Goal: Share content

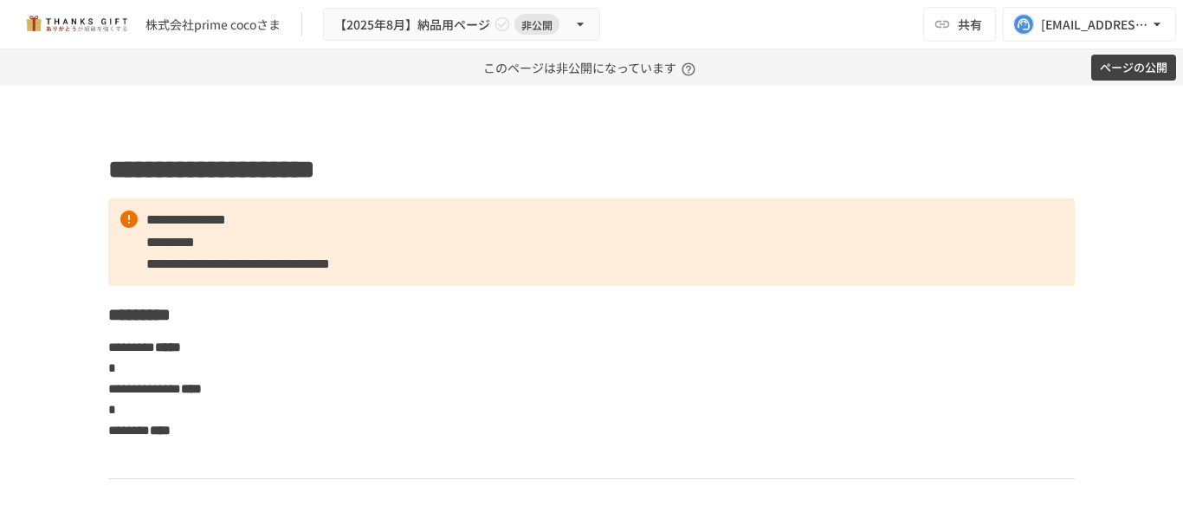
click at [698, 18] on div "株式会社prime cocoさま 【2025年8月】納品用ページ 非公開 共有 success@take-action.jp" at bounding box center [591, 24] width 1183 height 49
click at [975, 28] on span "共有" at bounding box center [970, 24] width 24 height 19
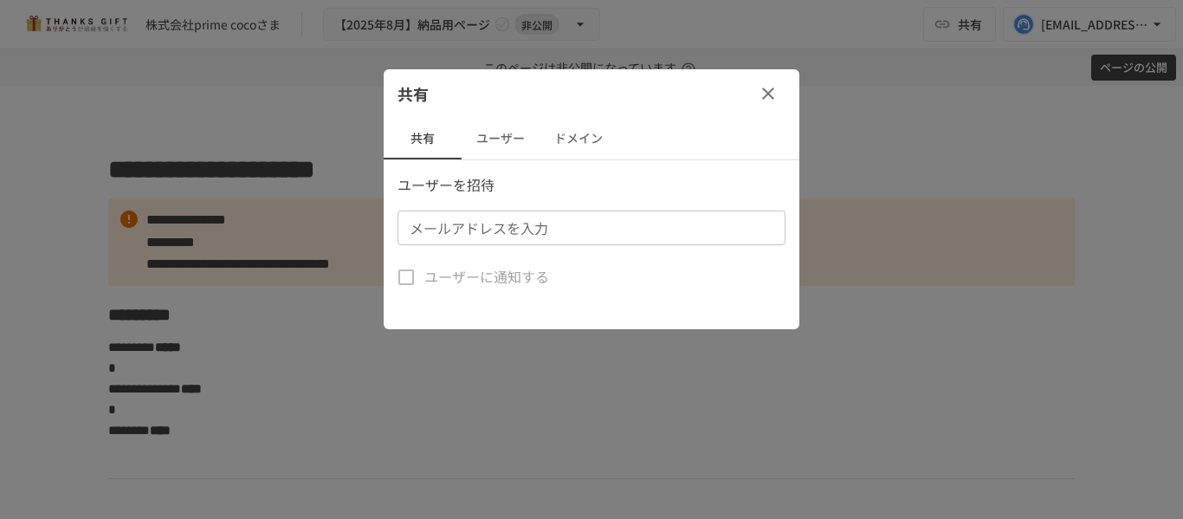
click at [573, 136] on button "ドメイン" at bounding box center [578, 139] width 78 height 42
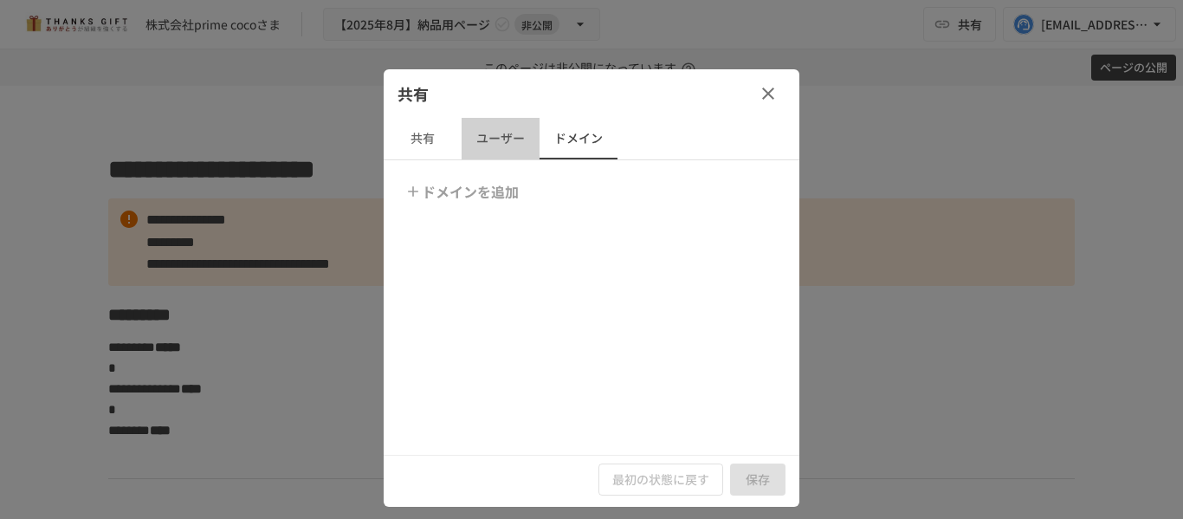
click at [507, 135] on button "ユーザー" at bounding box center [501, 139] width 78 height 42
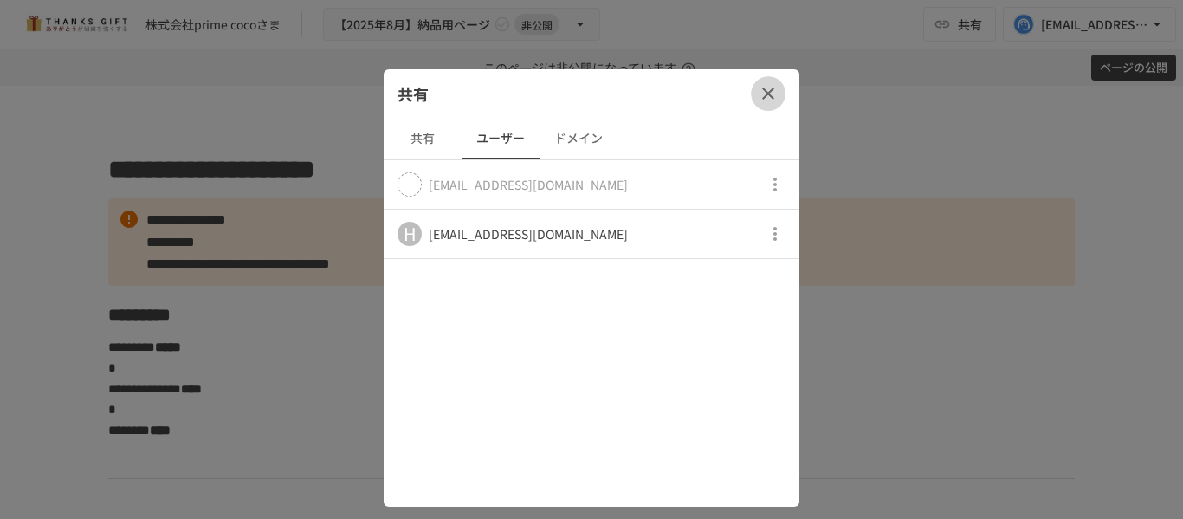
click at [768, 90] on icon "button" at bounding box center [768, 93] width 21 height 21
